Goal: Task Accomplishment & Management: Manage account settings

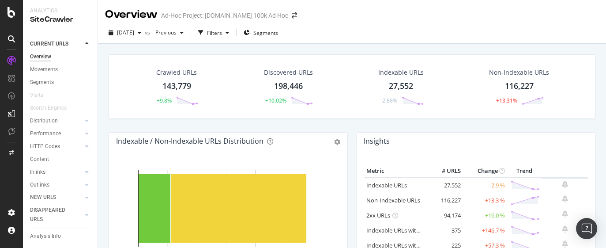
drag, startPoint x: 177, startPoint y: 86, endPoint x: 296, endPoint y: 93, distance: 119.8
click at [177, 85] on div "143,779" at bounding box center [176, 85] width 29 height 11
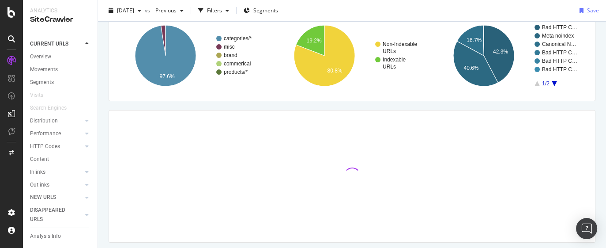
scroll to position [94, 0]
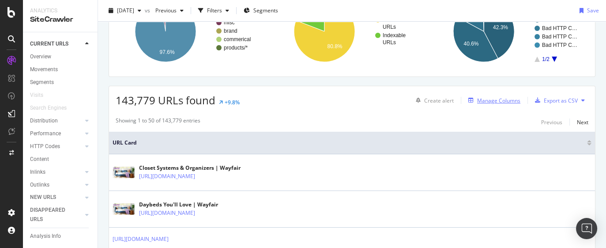
click at [504, 100] on div "Manage Columns" at bounding box center [498, 101] width 43 height 8
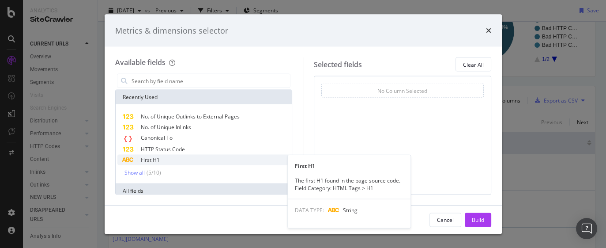
click at [174, 163] on div "First H1" at bounding box center [203, 159] width 173 height 11
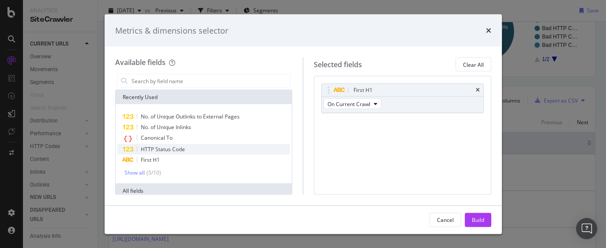
click at [175, 149] on span "HTTP Status Code" at bounding box center [163, 149] width 44 height 8
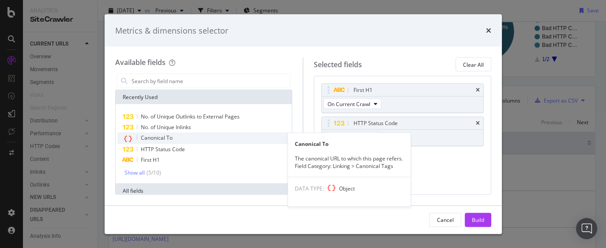
click at [175, 135] on div "Canonical To" at bounding box center [203, 137] width 173 height 11
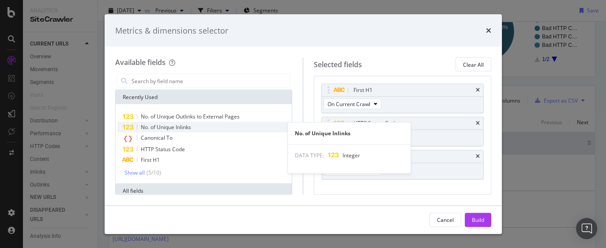
click at [184, 126] on span "No. of Unique Inlinks" at bounding box center [166, 127] width 50 height 8
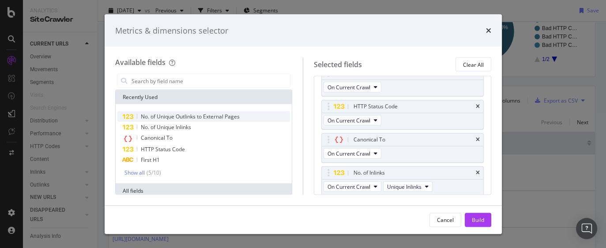
click at [192, 118] on span "No. of Unique Outlinks to External Pages" at bounding box center [190, 117] width 99 height 8
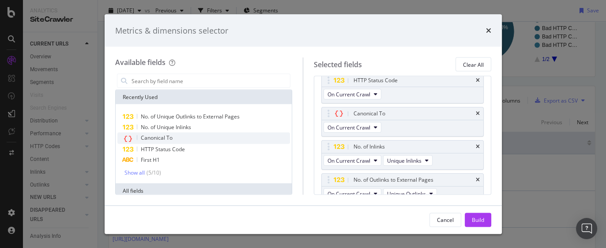
scroll to position [49, 0]
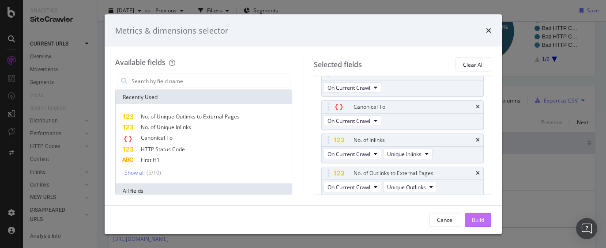
click at [485, 224] on button "Build" at bounding box center [478, 219] width 26 height 14
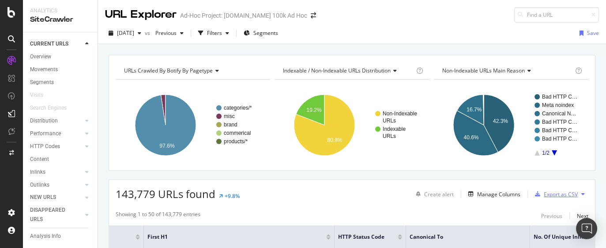
click at [564, 196] on div "Export as CSV" at bounding box center [561, 194] width 34 height 8
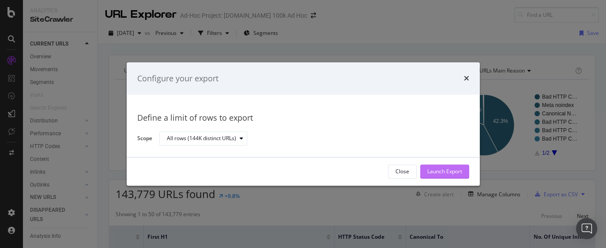
click at [450, 169] on div "Launch Export" at bounding box center [444, 172] width 35 height 8
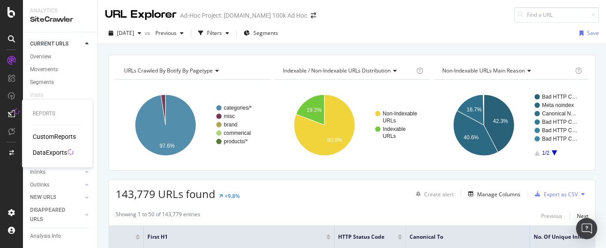
click at [8, 113] on icon at bounding box center [11, 113] width 7 height 7
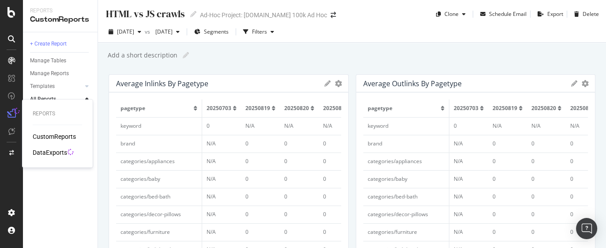
click at [51, 152] on div "DataExports" at bounding box center [50, 152] width 34 height 9
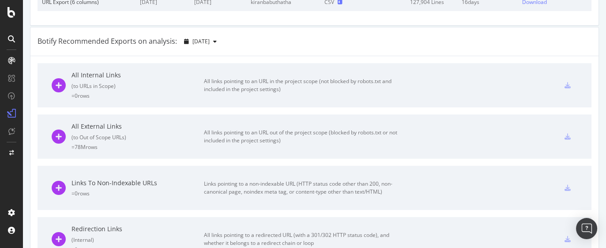
scroll to position [165, 0]
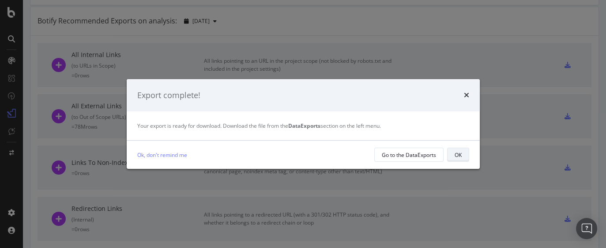
click at [447, 148] on button "OK" at bounding box center [458, 154] width 22 height 14
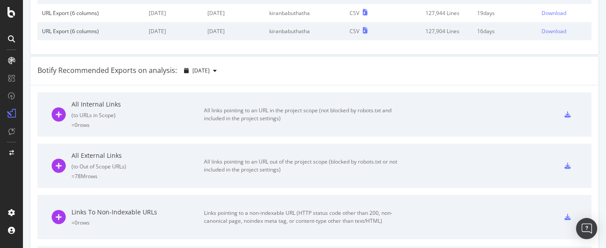
scroll to position [0, 0]
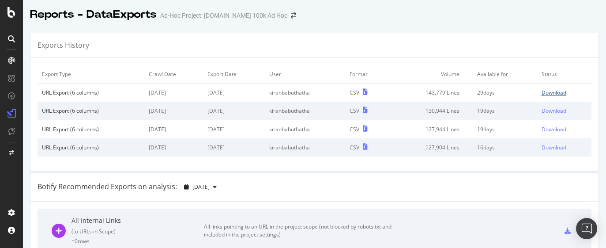
click at [541, 91] on div "Download" at bounding box center [553, 93] width 25 height 8
click at [9, 148] on div at bounding box center [11, 153] width 21 height 14
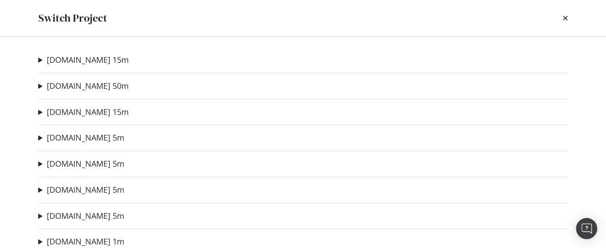
click at [39, 61] on summary "Wayfair.co.uk 15m" at bounding box center [83, 59] width 90 height 11
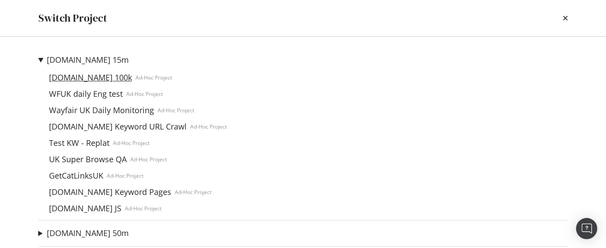
click at [104, 76] on link "[DOMAIN_NAME] 100k" at bounding box center [90, 77] width 90 height 9
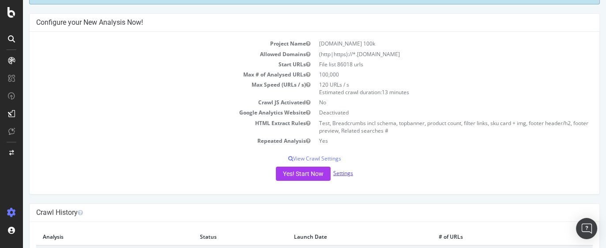
scroll to position [55, 0]
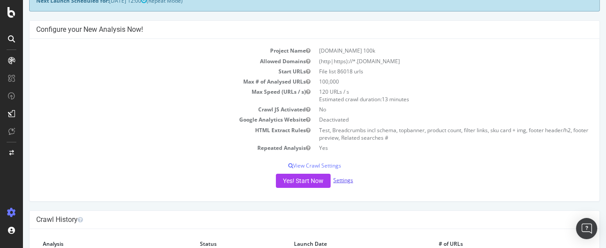
click at [344, 180] on link "Settings" at bounding box center [343, 180] width 20 height 8
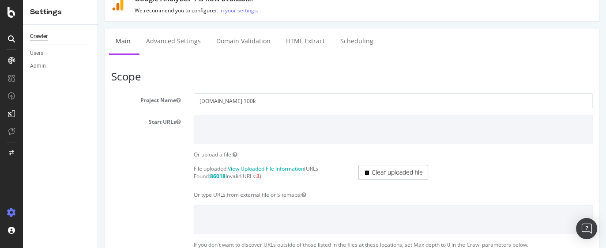
scroll to position [55, 0]
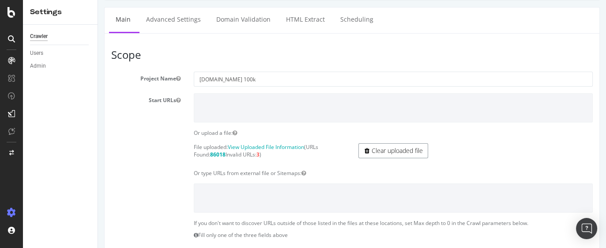
click at [383, 151] on link "Clear uploaded file" at bounding box center [393, 150] width 70 height 15
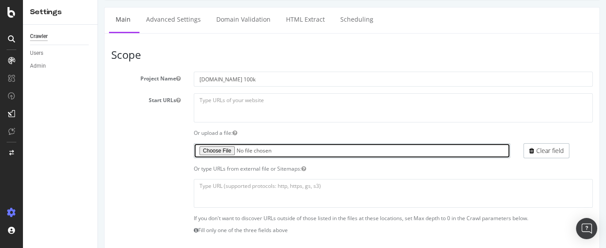
click at [223, 147] on input "file" at bounding box center [352, 150] width 316 height 15
type input "C:\fakepath\missing_roadsign (4).txt"
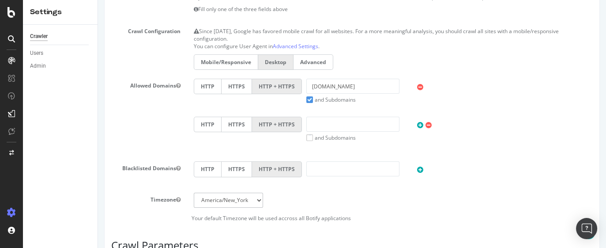
scroll to position [386, 0]
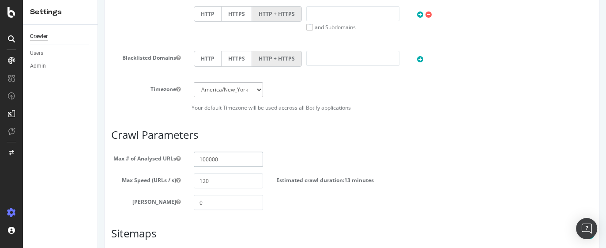
drag, startPoint x: 231, startPoint y: 155, endPoint x: 169, endPoint y: 154, distance: 62.7
click at [169, 154] on div "Max # of Analysed URLs 100000" at bounding box center [352, 158] width 495 height 15
paste input "37926"
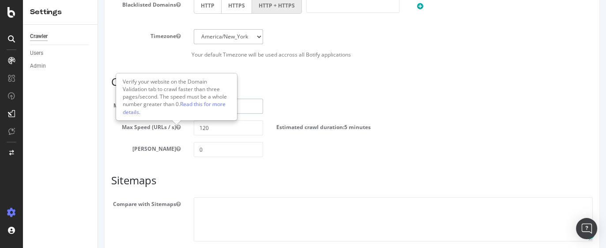
scroll to position [496, 0]
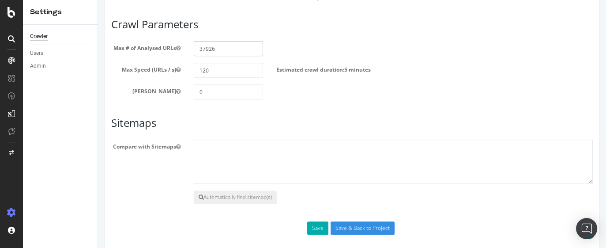
type input "37926"
drag, startPoint x: 222, startPoint y: 72, endPoint x: 192, endPoint y: 69, distance: 30.2
click at [194, 69] on input "120" at bounding box center [228, 70] width 69 height 15
type input "70"
click at [318, 99] on div "Max Depth 0" at bounding box center [352, 91] width 495 height 15
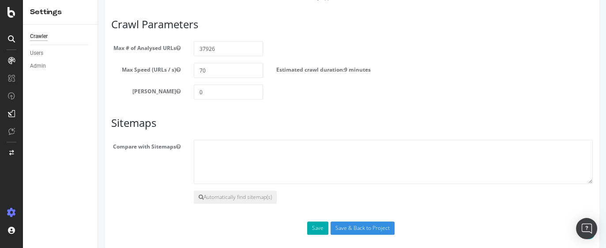
scroll to position [506, 0]
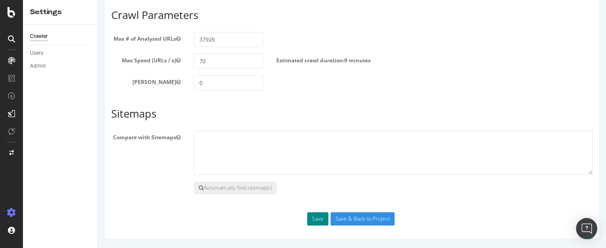
click at [316, 217] on button "Save" at bounding box center [317, 218] width 21 height 13
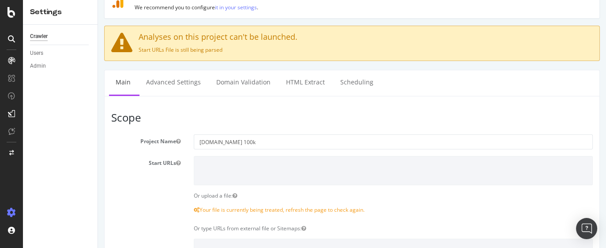
scroll to position [110, 0]
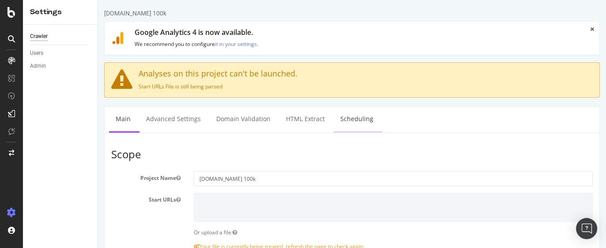
click at [353, 123] on link "Scheduling" at bounding box center [357, 119] width 46 height 24
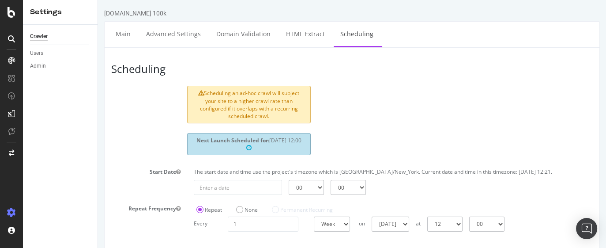
scroll to position [50, 0]
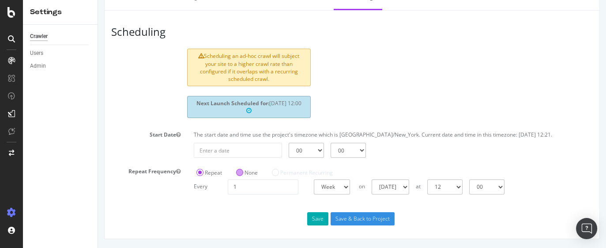
click at [239, 169] on label "None" at bounding box center [247, 173] width 22 height 8
click at [98, 0] on input "None" at bounding box center [98, 0] width 0 height 0
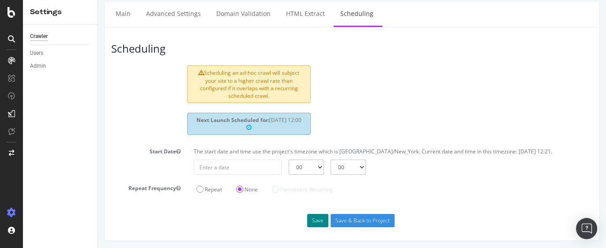
click at [317, 221] on button "Save" at bounding box center [317, 220] width 21 height 13
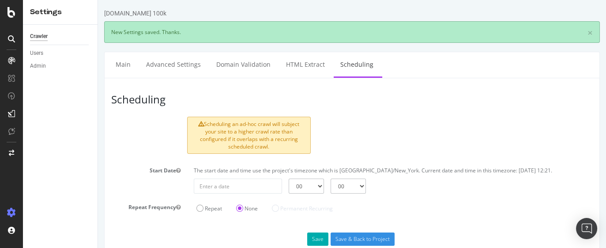
scroll to position [0, 0]
click at [121, 71] on link "Main" at bounding box center [123, 64] width 28 height 24
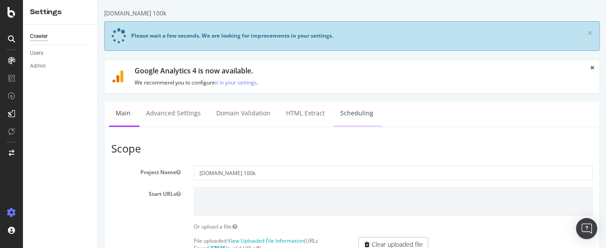
click at [355, 113] on link "Scheduling" at bounding box center [357, 113] width 46 height 24
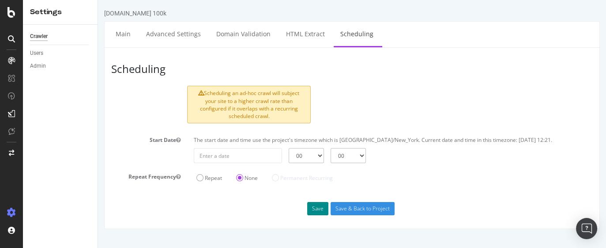
click at [316, 208] on button "Save" at bounding box center [317, 208] width 21 height 13
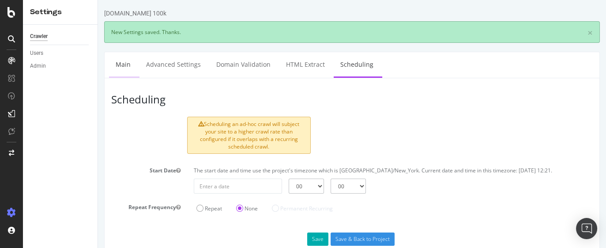
click at [124, 69] on link "Main" at bounding box center [123, 64] width 28 height 24
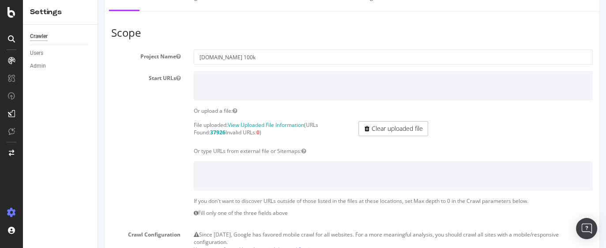
scroll to position [55, 0]
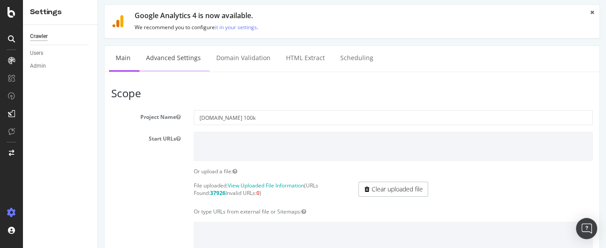
click at [187, 60] on link "Advanced Settings" at bounding box center [173, 58] width 68 height 24
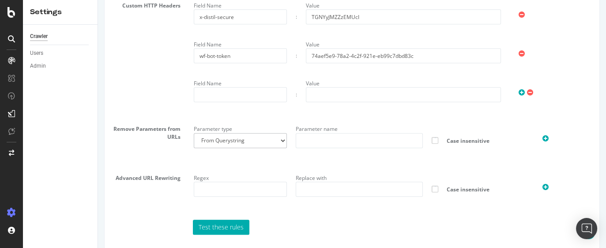
scroll to position [653, 0]
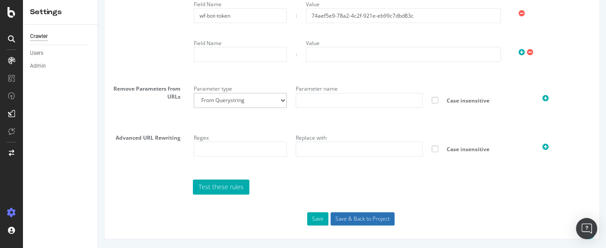
click at [372, 219] on input "Save & Back to Project" at bounding box center [363, 218] width 64 height 13
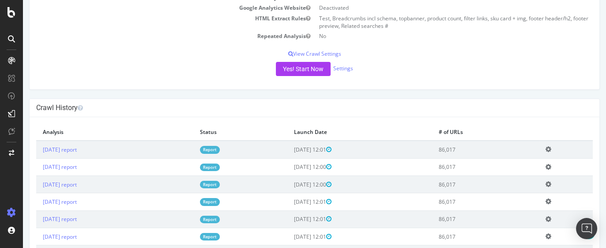
scroll to position [221, 0]
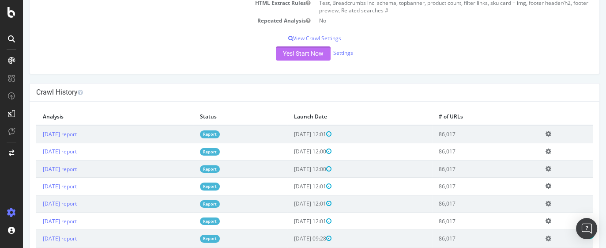
click at [298, 52] on button "Yes! Start Now" at bounding box center [303, 53] width 55 height 14
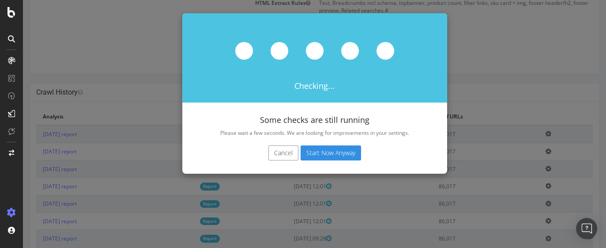
click at [327, 153] on button "Start Now Anyway" at bounding box center [331, 152] width 60 height 15
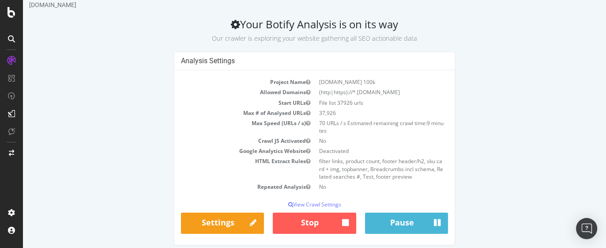
scroll to position [32, 0]
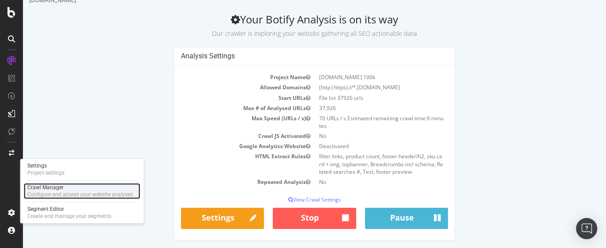
click at [46, 184] on div "Crawl Manager" at bounding box center [79, 187] width 105 height 7
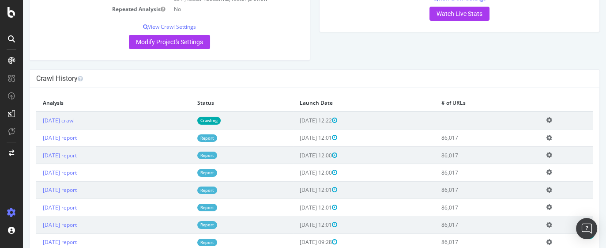
scroll to position [165, 0]
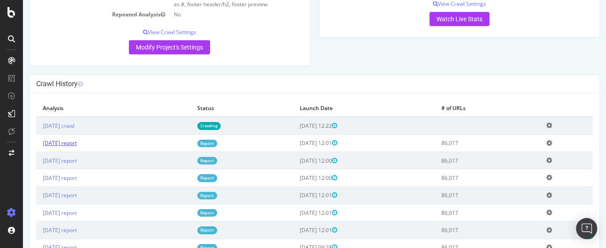
click at [77, 143] on link "[DATE] report" at bounding box center [60, 143] width 34 height 8
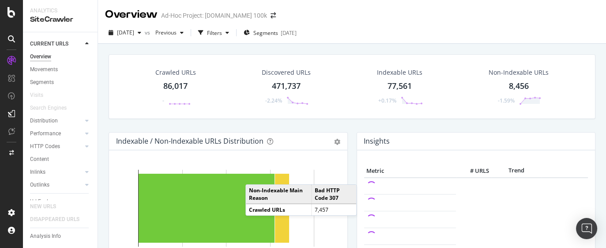
click at [168, 86] on div "86,017" at bounding box center [175, 85] width 24 height 11
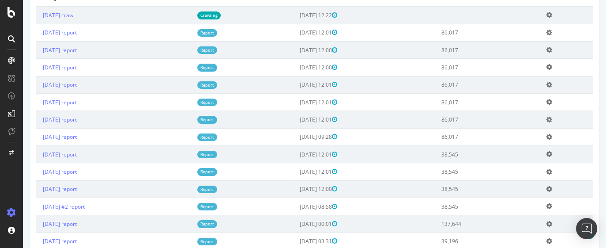
scroll to position [165, 0]
